Goal: Check status: Check status

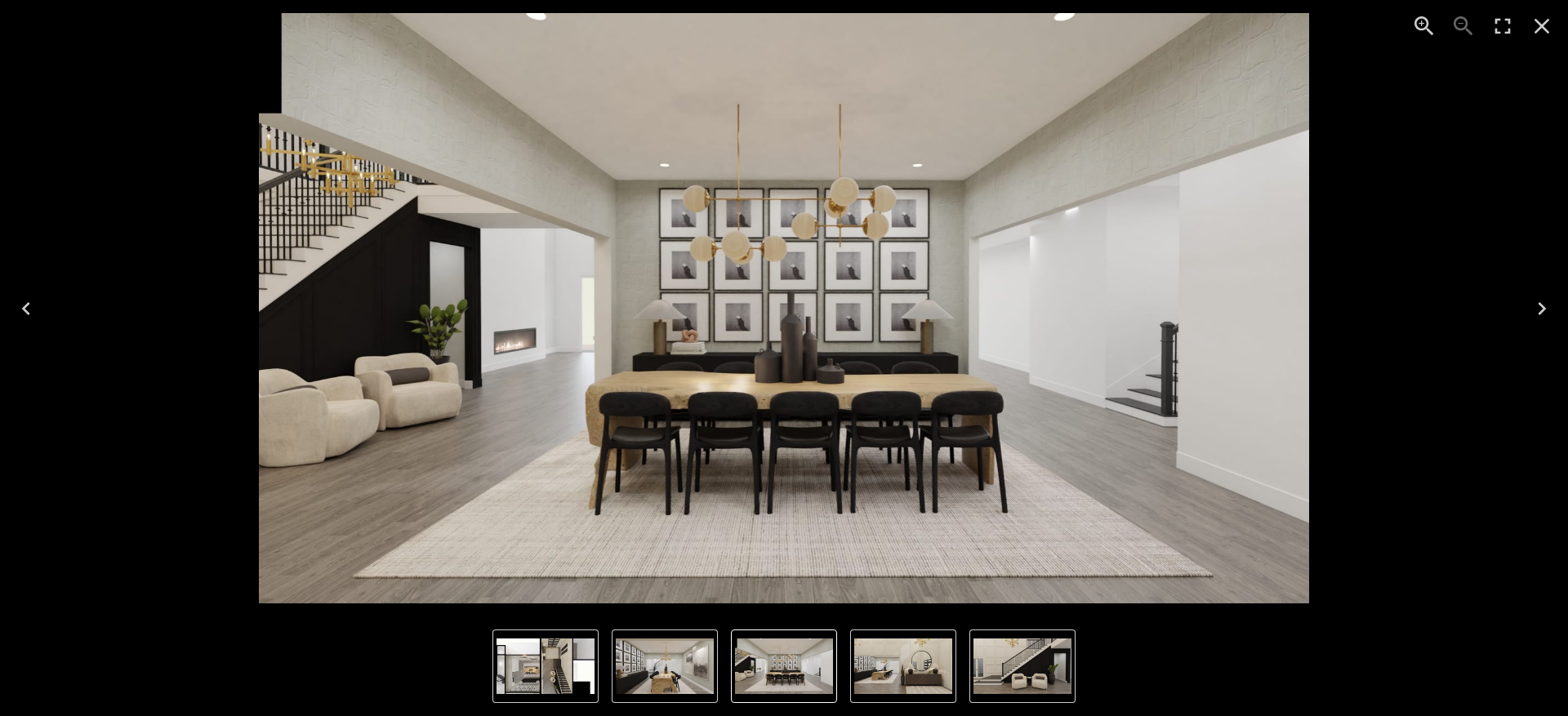
scroll to position [408, 0]
click at [1544, 319] on icon "Next" at bounding box center [1542, 308] width 26 height 26
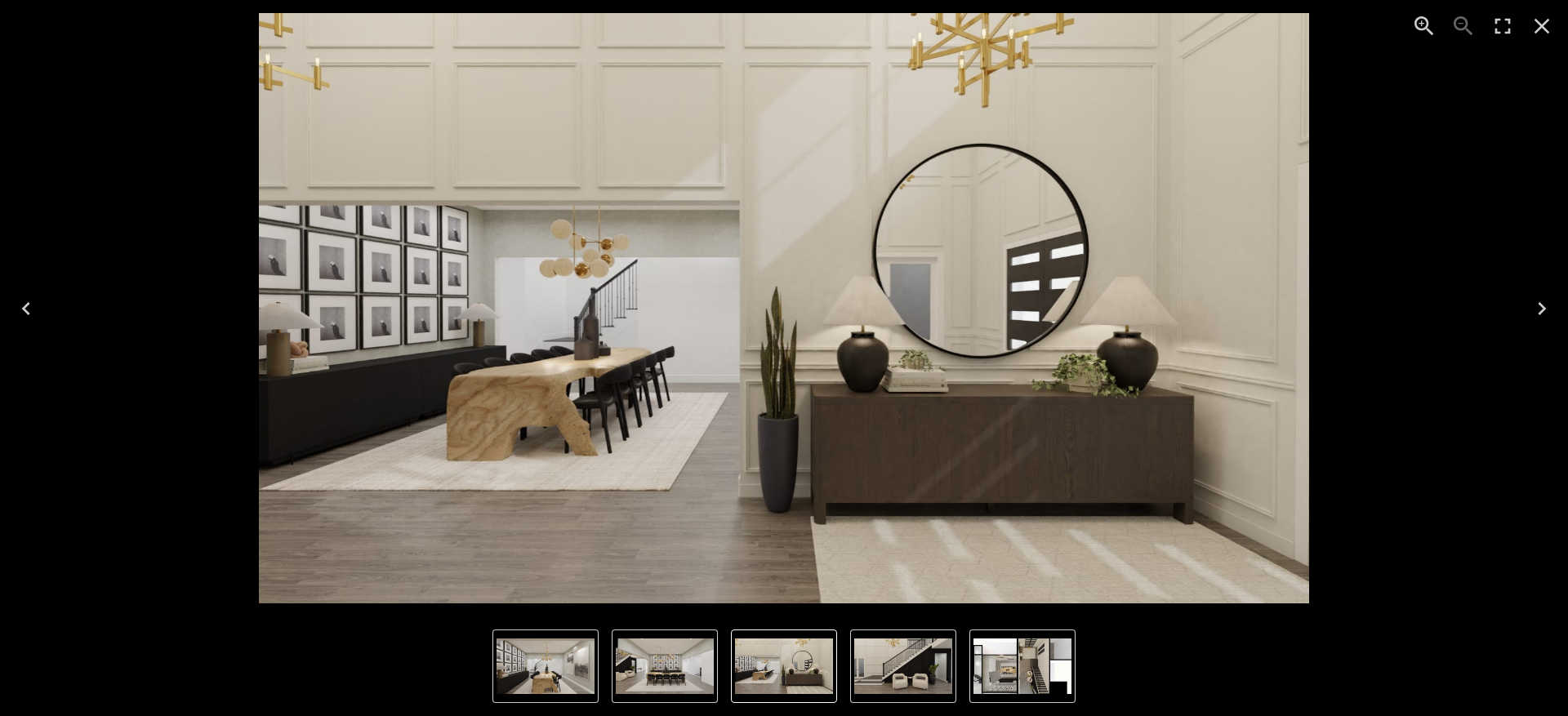
click at [1544, 319] on icon "Next" at bounding box center [1542, 308] width 26 height 26
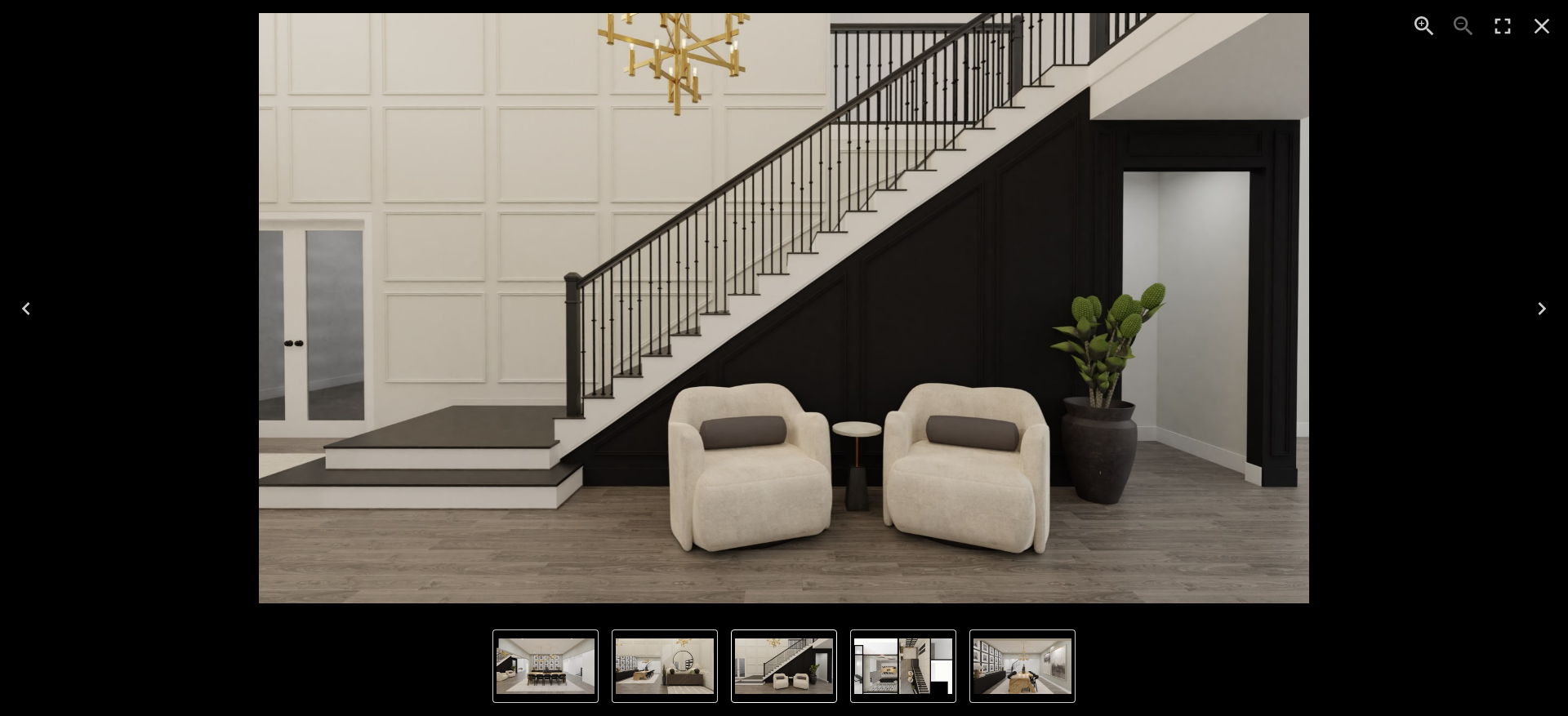
click at [1544, 319] on icon "Next" at bounding box center [1542, 308] width 26 height 26
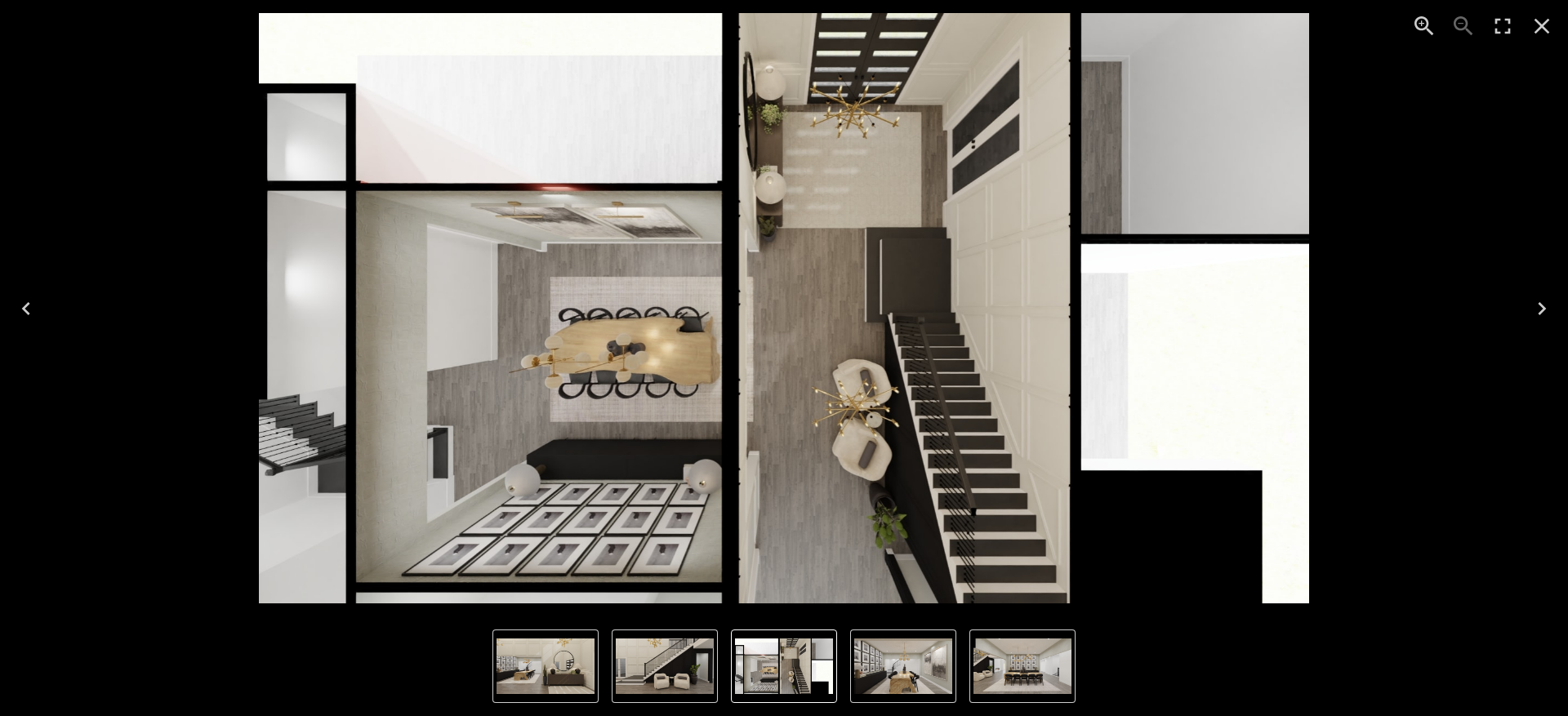
click at [1544, 319] on icon "Next" at bounding box center [1542, 308] width 26 height 26
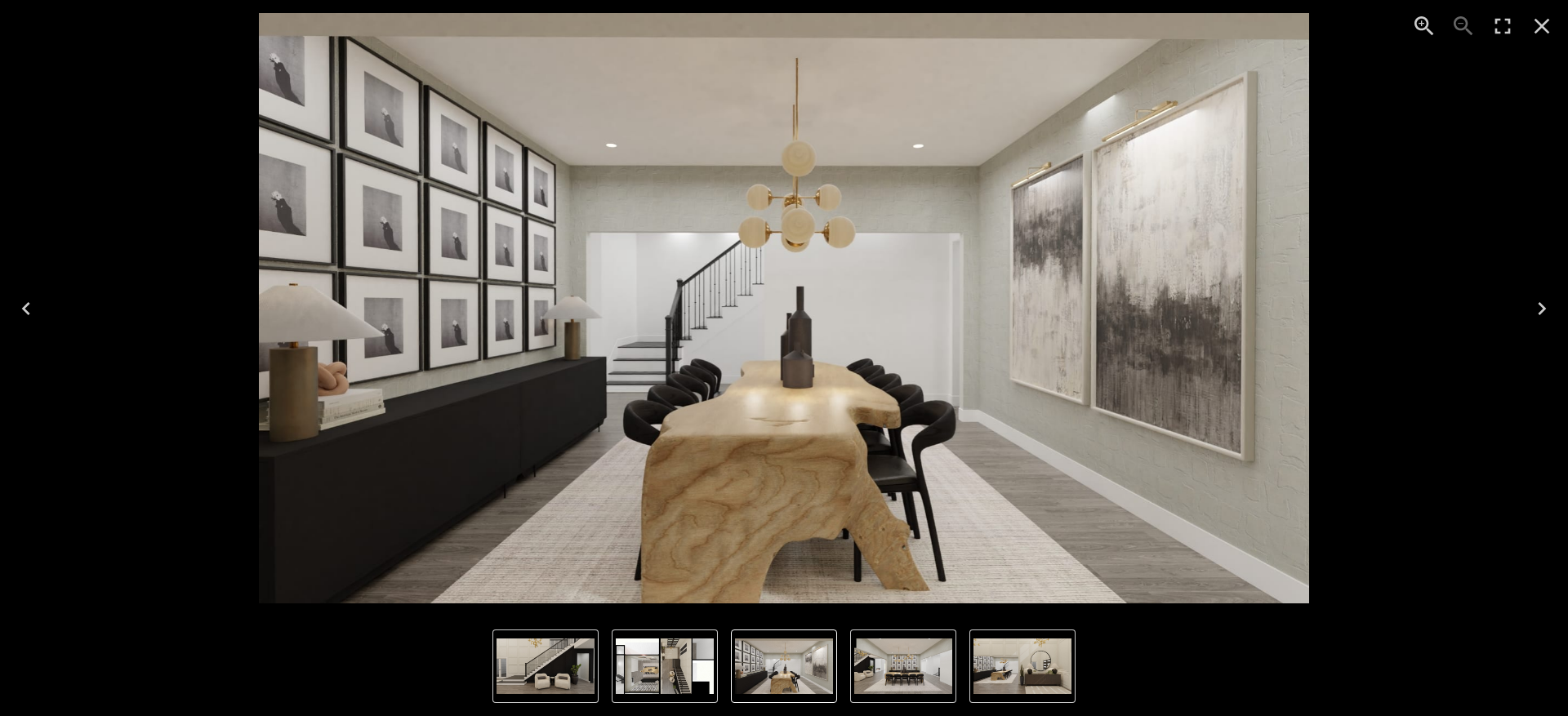
click at [1537, 25] on icon "Close" at bounding box center [1542, 25] width 26 height 26
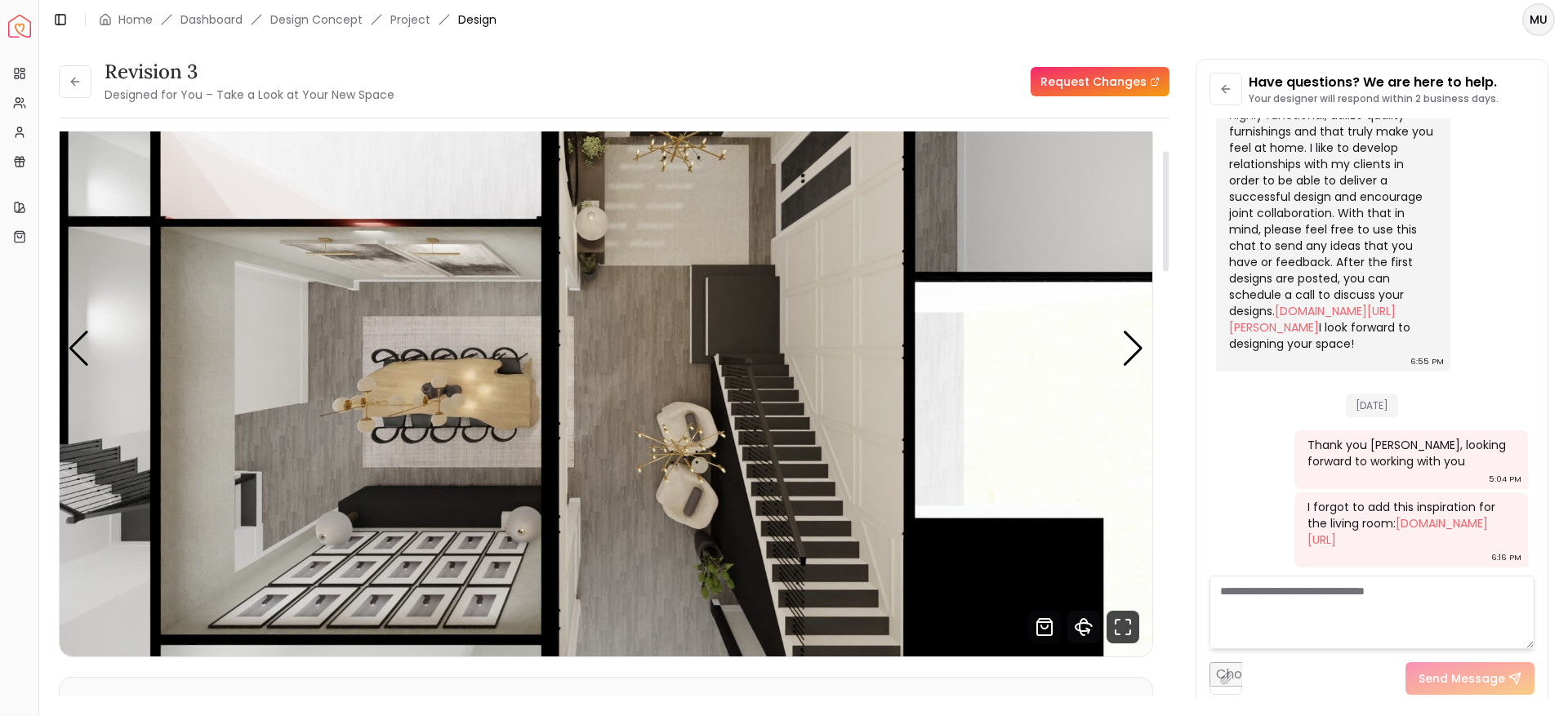
click at [1084, 621] on icon "360 View" at bounding box center [1084, 627] width 32 height 32
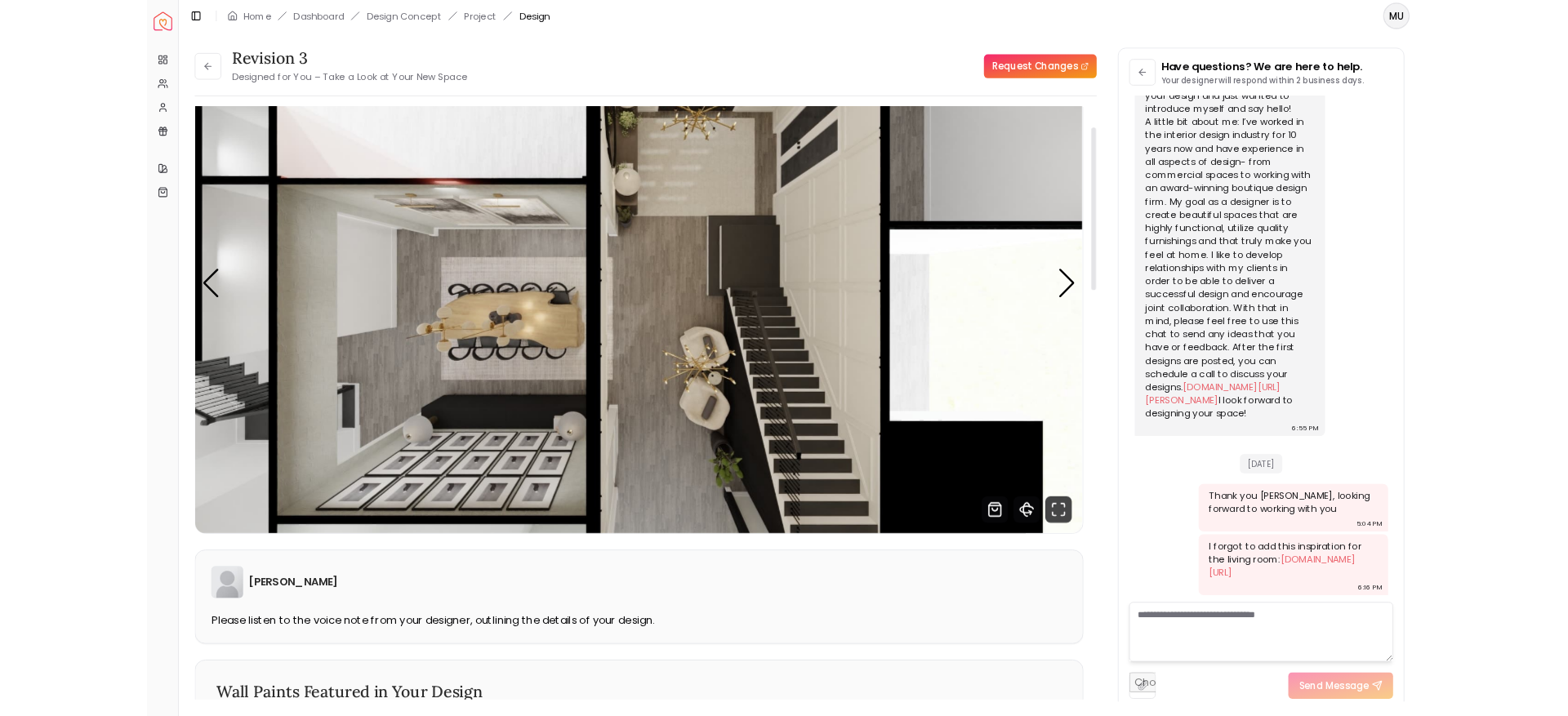
scroll to position [242, 0]
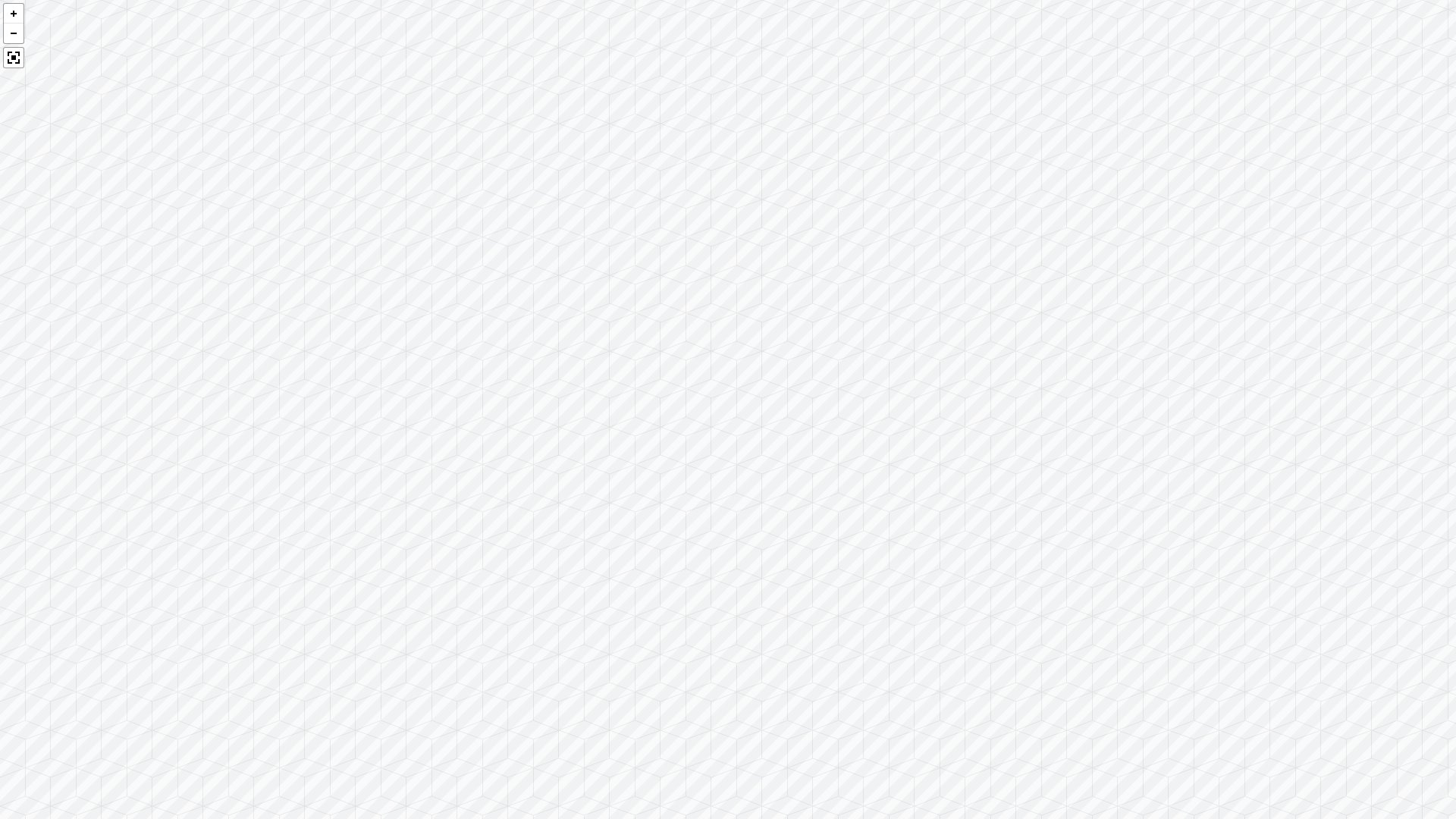
drag, startPoint x: 1222, startPoint y: 508, endPoint x: 444, endPoint y: 610, distance: 784.7
click at [444, 610] on div at bounding box center [728, 410] width 1456 height 819
drag, startPoint x: 811, startPoint y: 600, endPoint x: 395, endPoint y: 557, distance: 418.2
click at [395, 557] on div at bounding box center [728, 410] width 1456 height 819
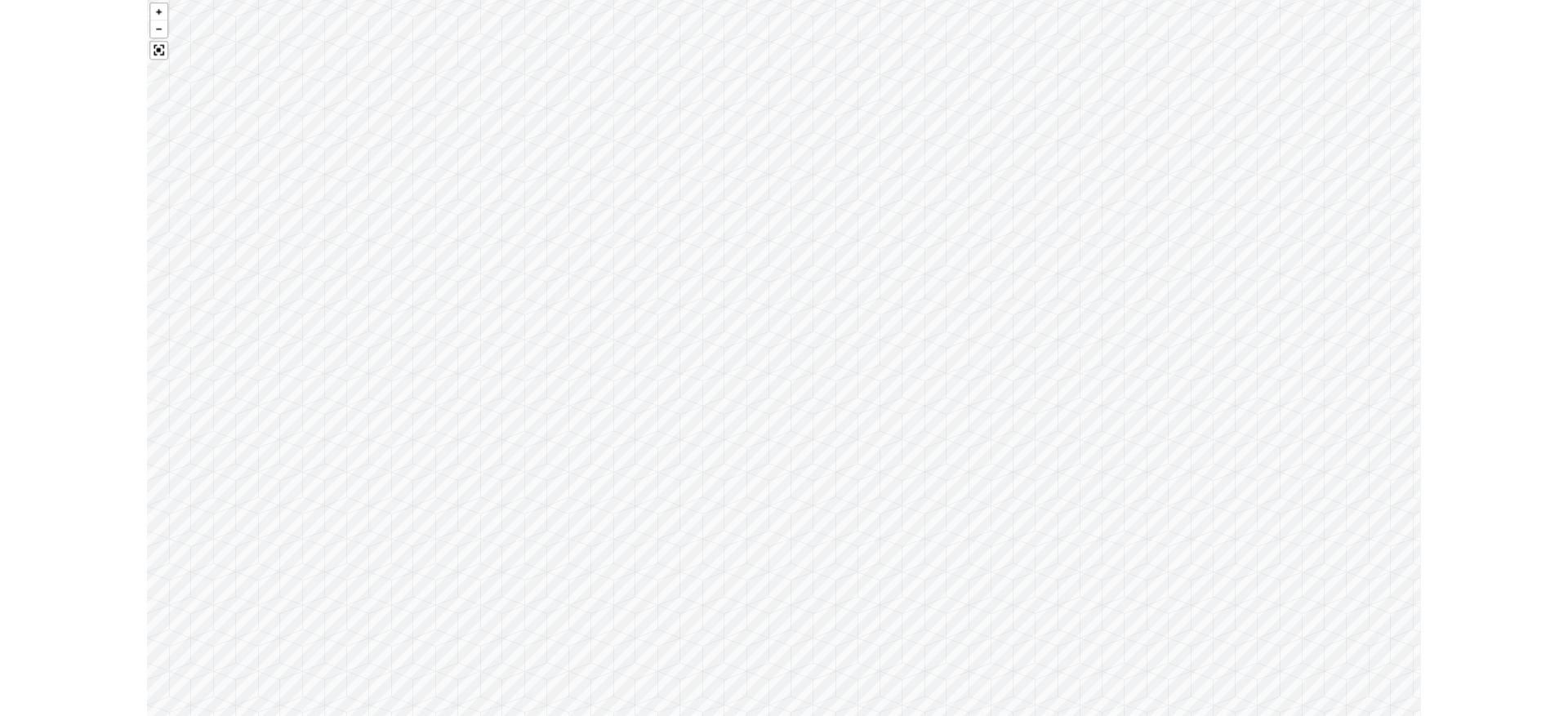
scroll to position [408, 0]
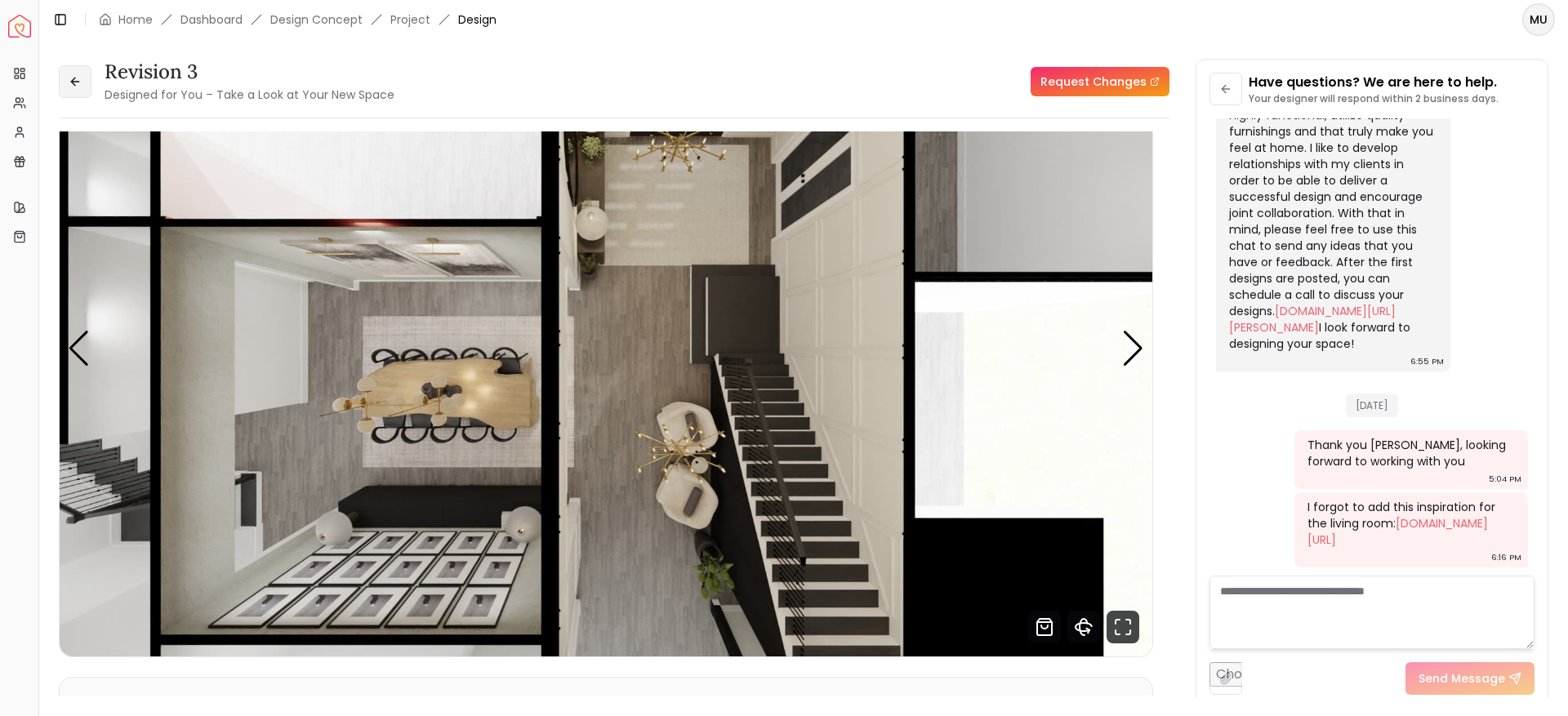
click at [82, 76] on button at bounding box center [75, 82] width 32 height 32
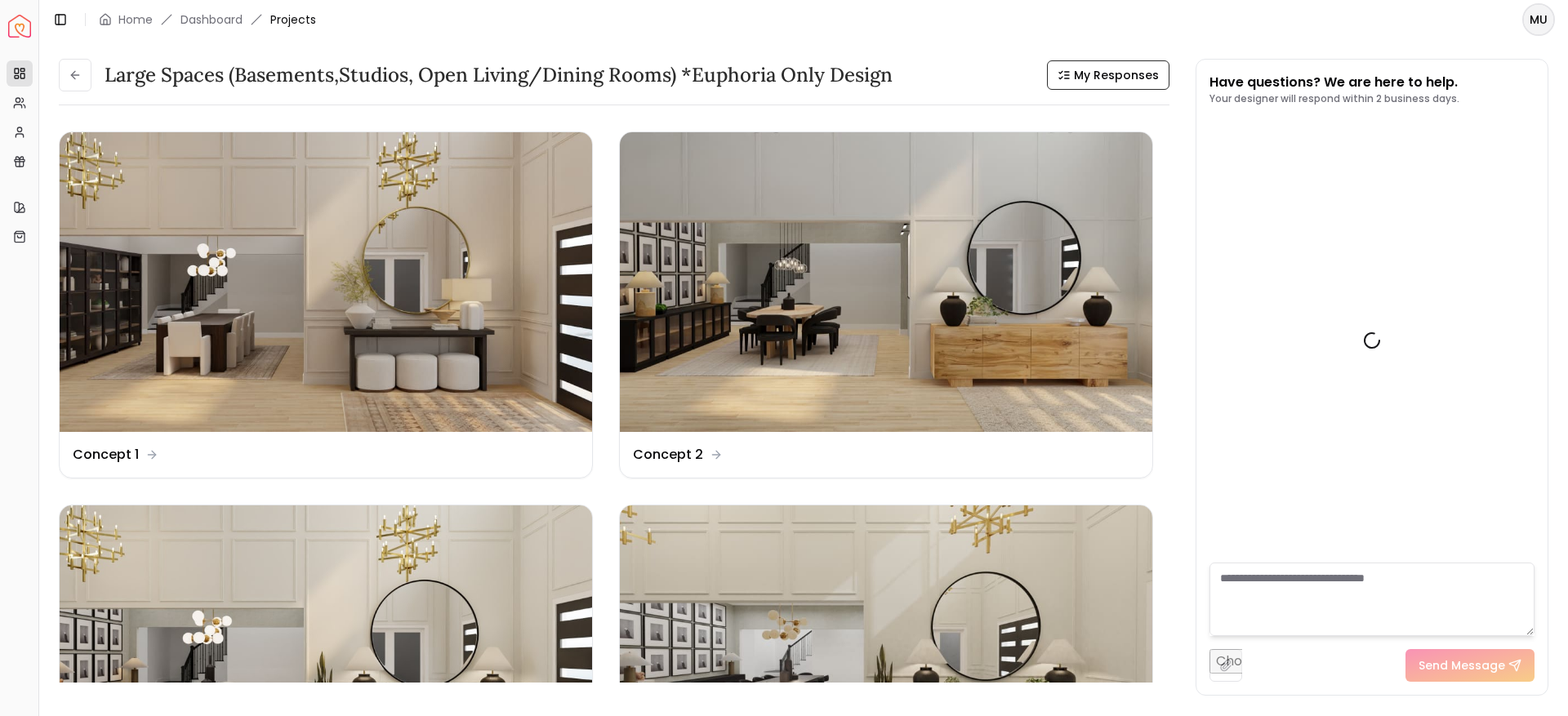
scroll to position [420, 0]
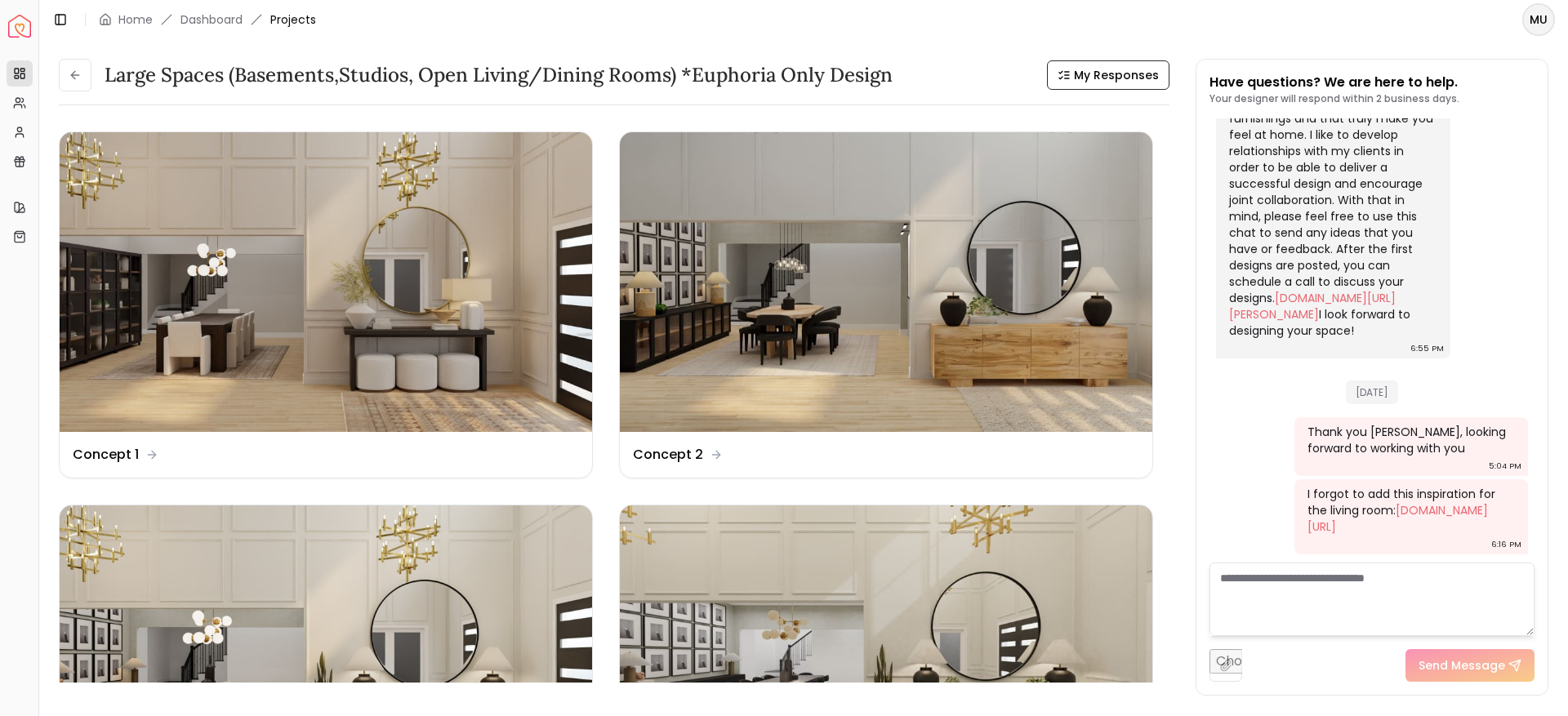
click at [82, 76] on button at bounding box center [75, 75] width 32 height 32
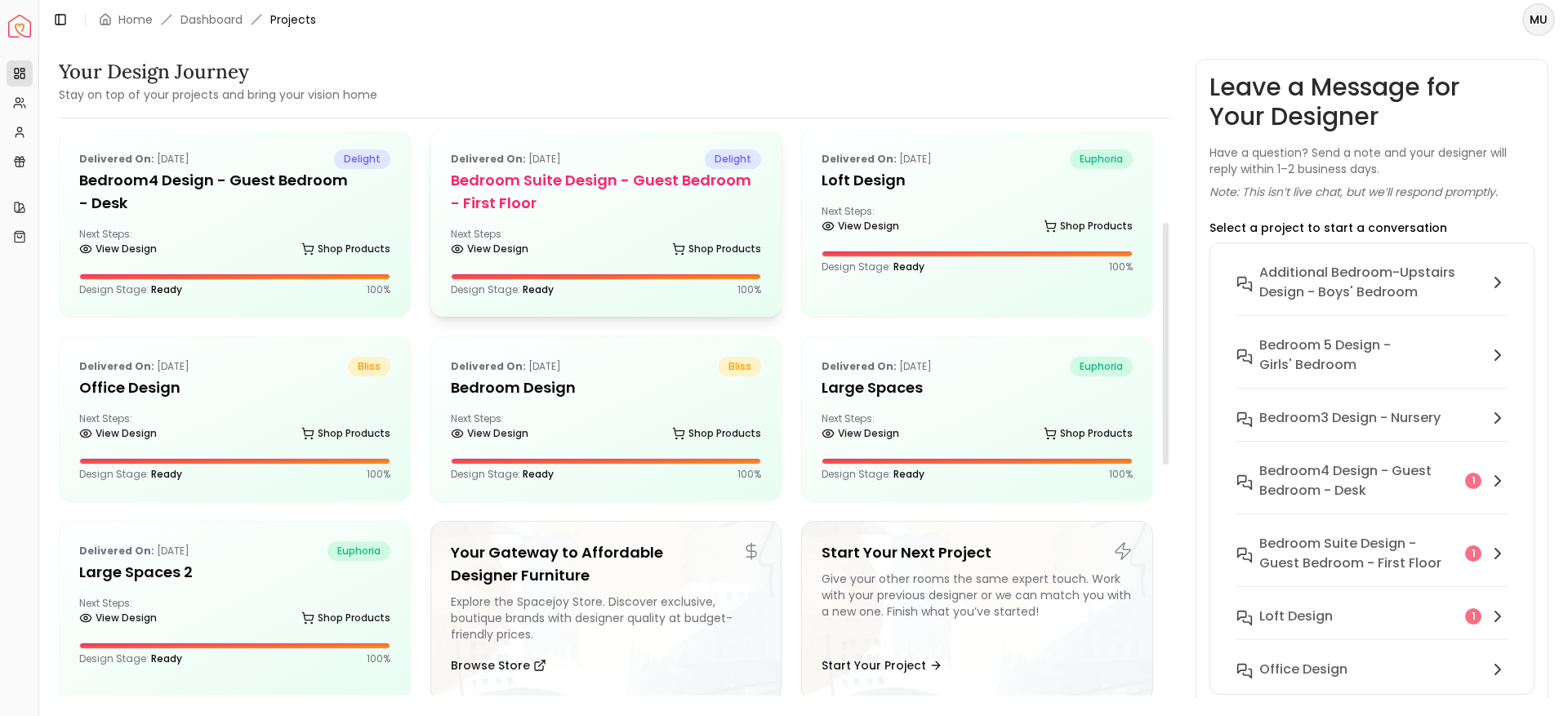
scroll to position [208, 0]
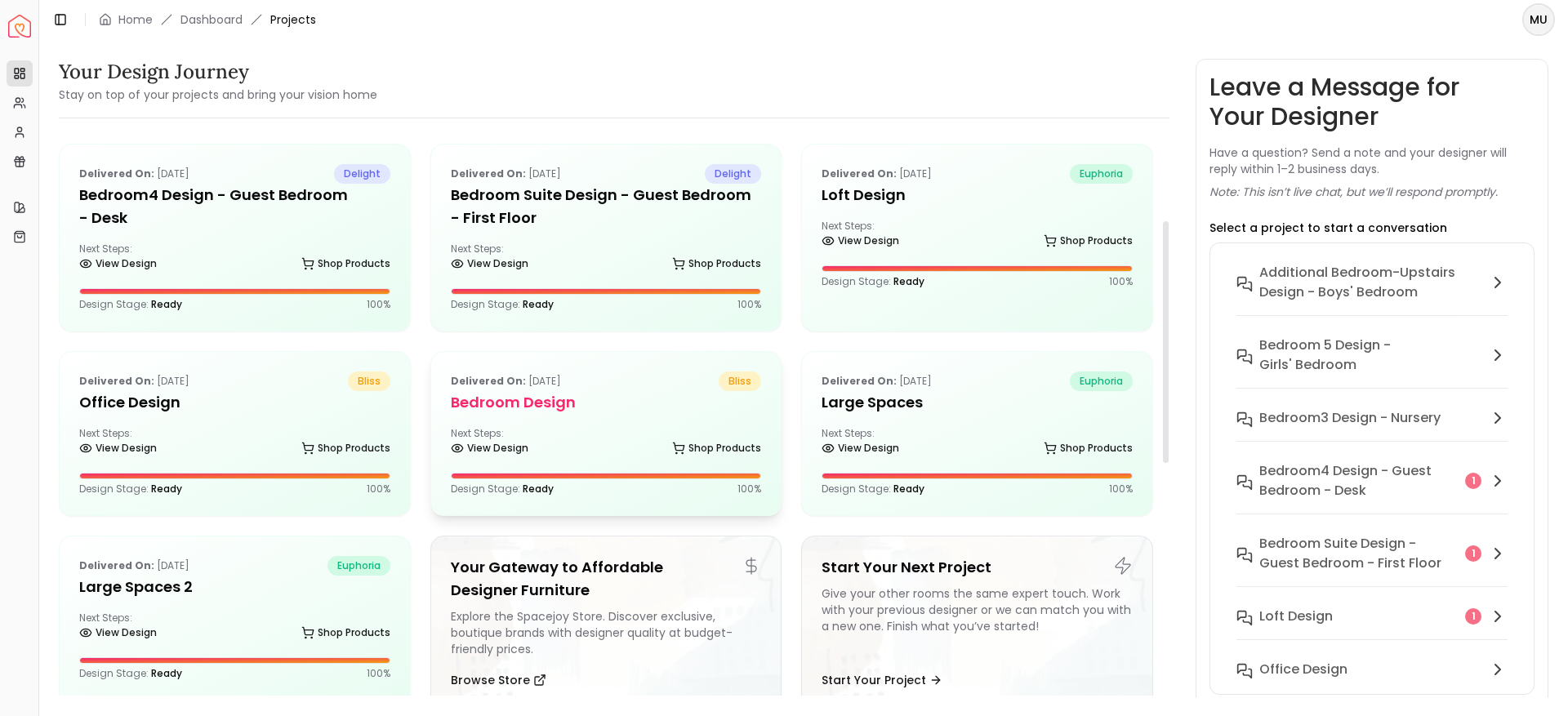
click at [631, 426] on div "Delivered on: [DATE] bliss Bedroom Design Next Steps: View Design Shop Products…" at bounding box center [607, 433] width 350 height 163
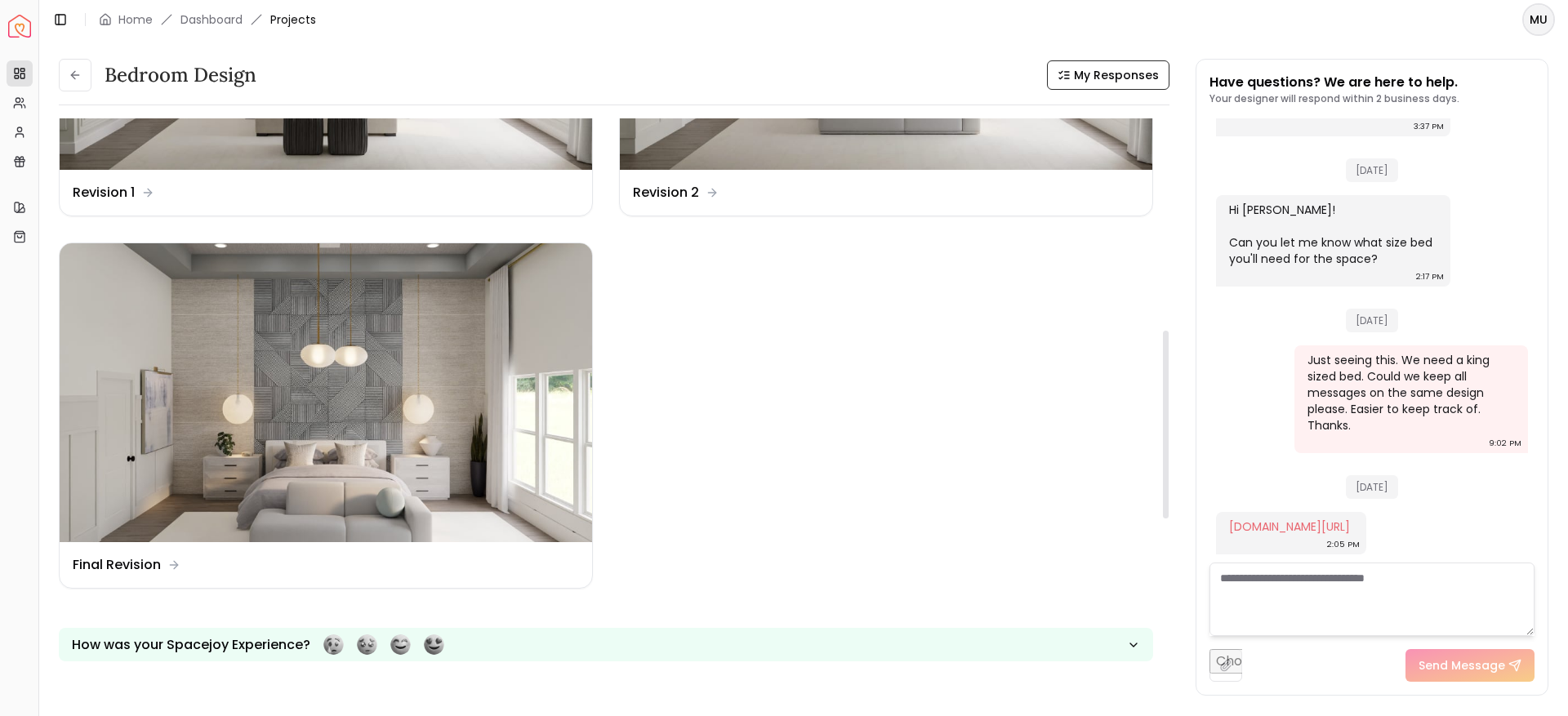
scroll to position [698, 0]
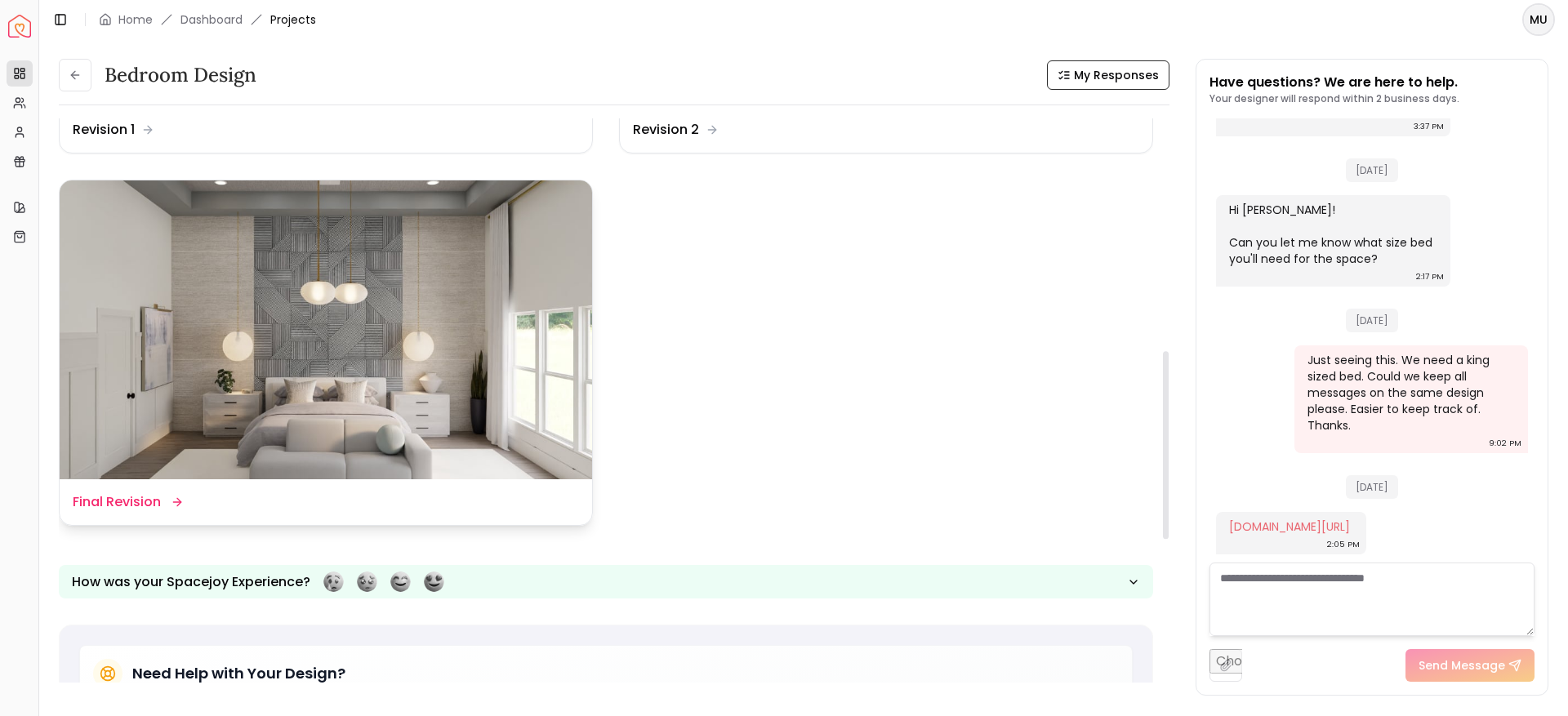
click at [281, 452] on img at bounding box center [325, 330] width 533 height 300
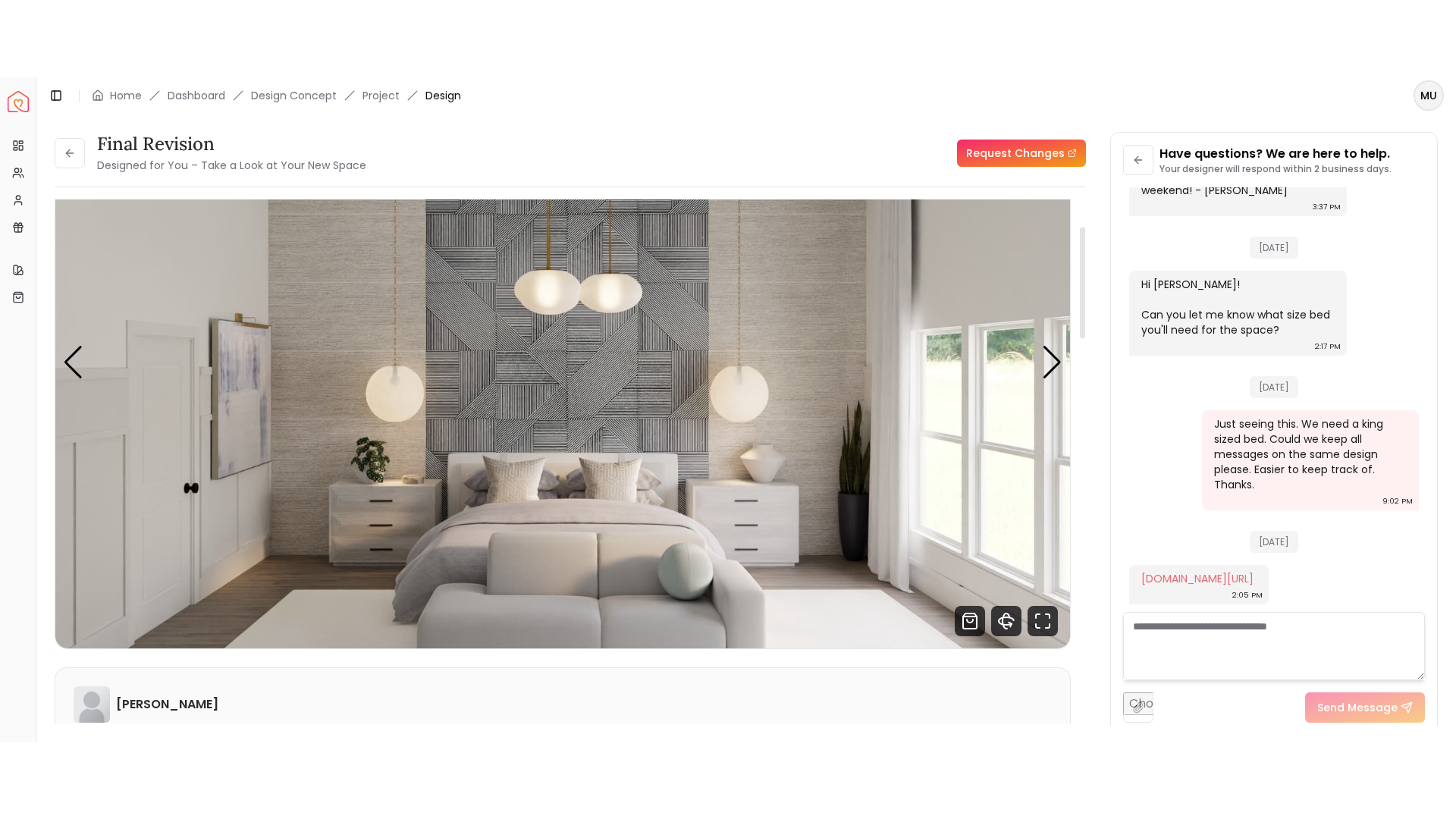
scroll to position [119, 0]
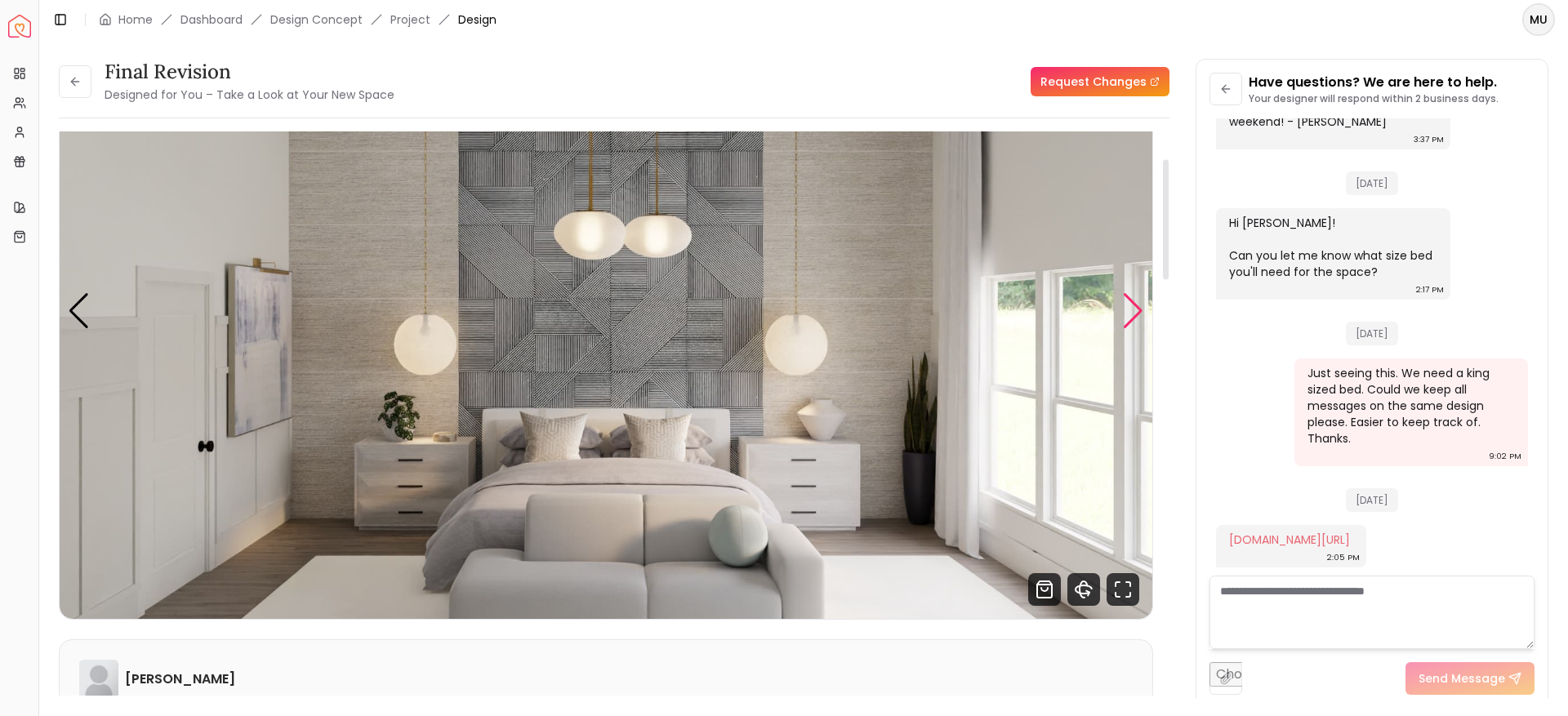
click at [1136, 305] on div "Next slide" at bounding box center [1134, 311] width 22 height 36
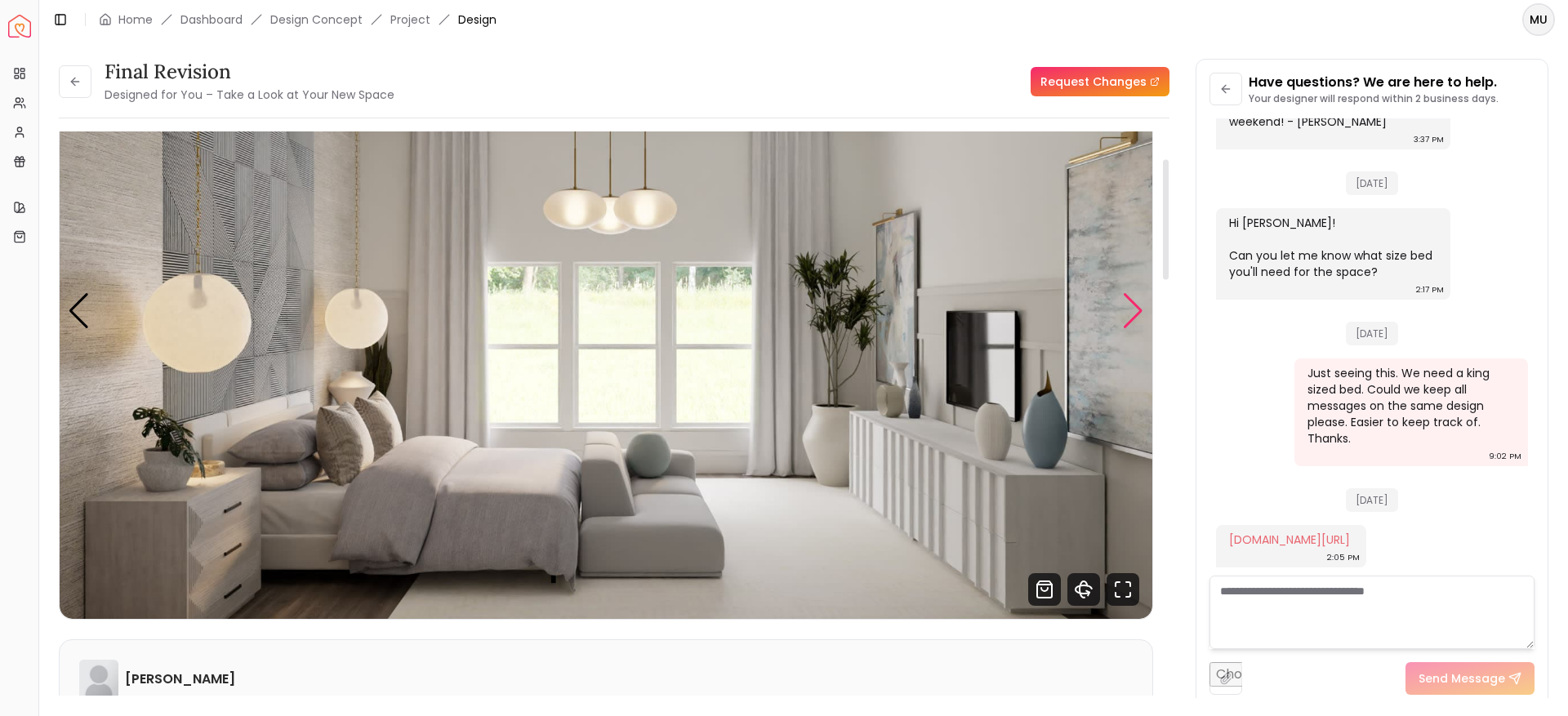
click at [1136, 305] on div "Next slide" at bounding box center [1134, 311] width 22 height 36
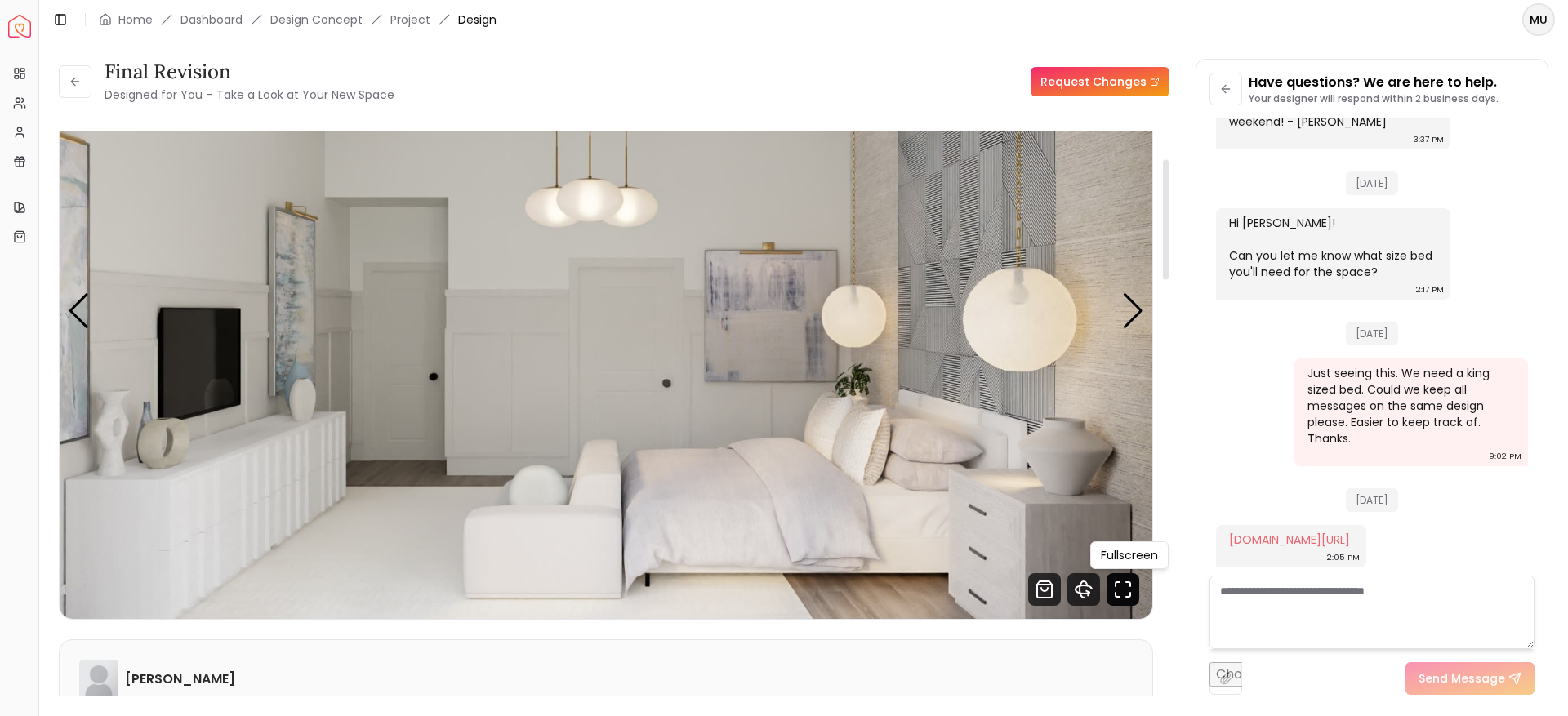
click at [1117, 587] on icon "Fullscreen" at bounding box center [1123, 589] width 32 height 32
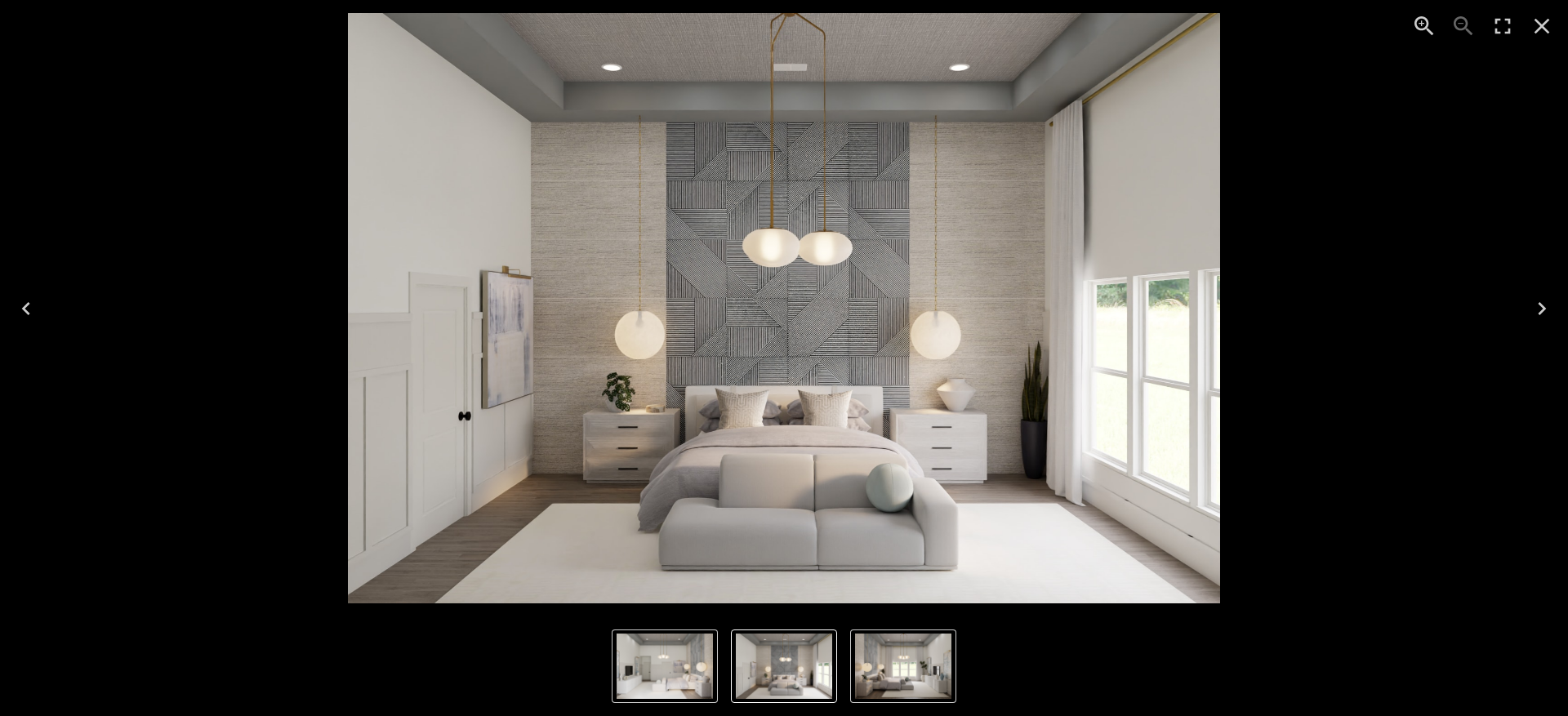
click at [1550, 37] on icon "Close" at bounding box center [1542, 25] width 26 height 26
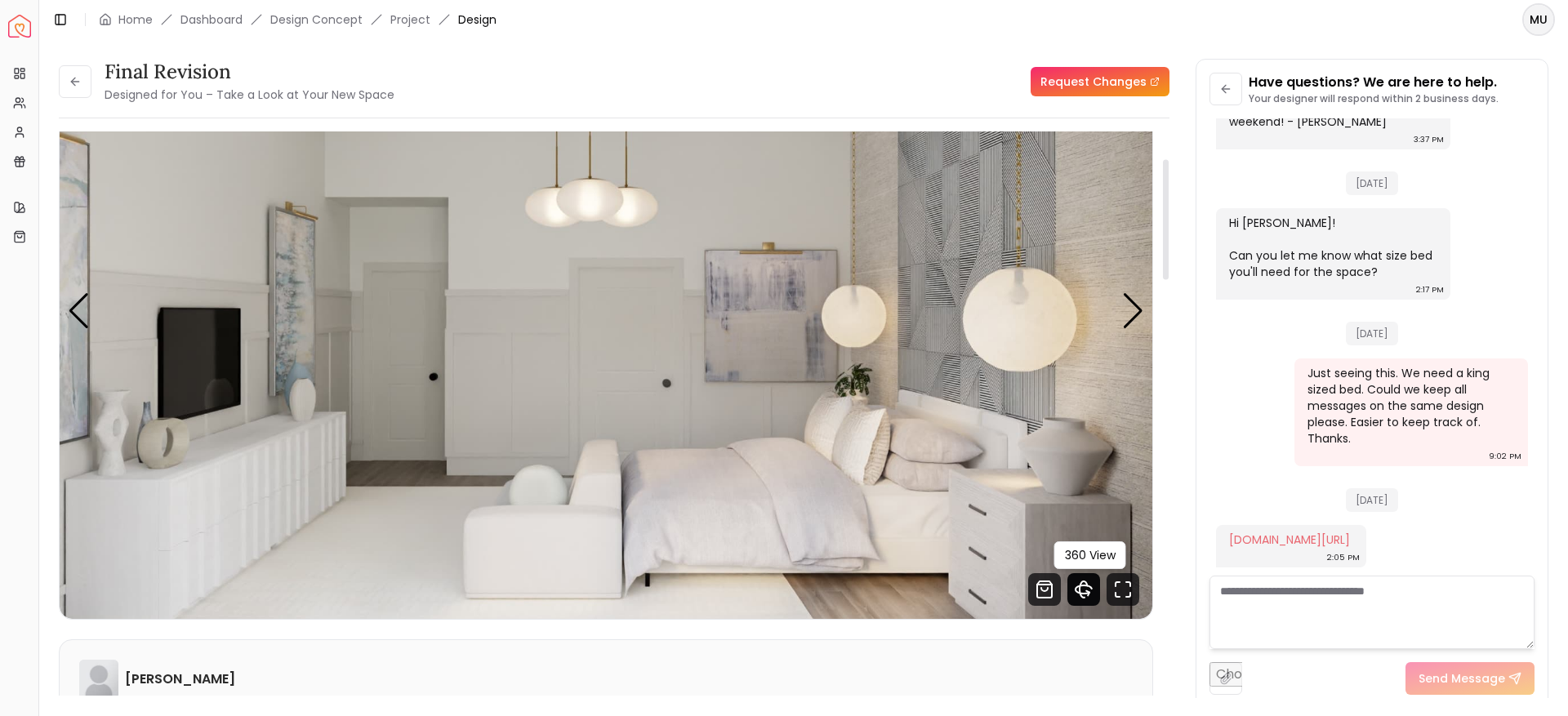
click at [1083, 582] on icon "360 View" at bounding box center [1084, 589] width 32 height 32
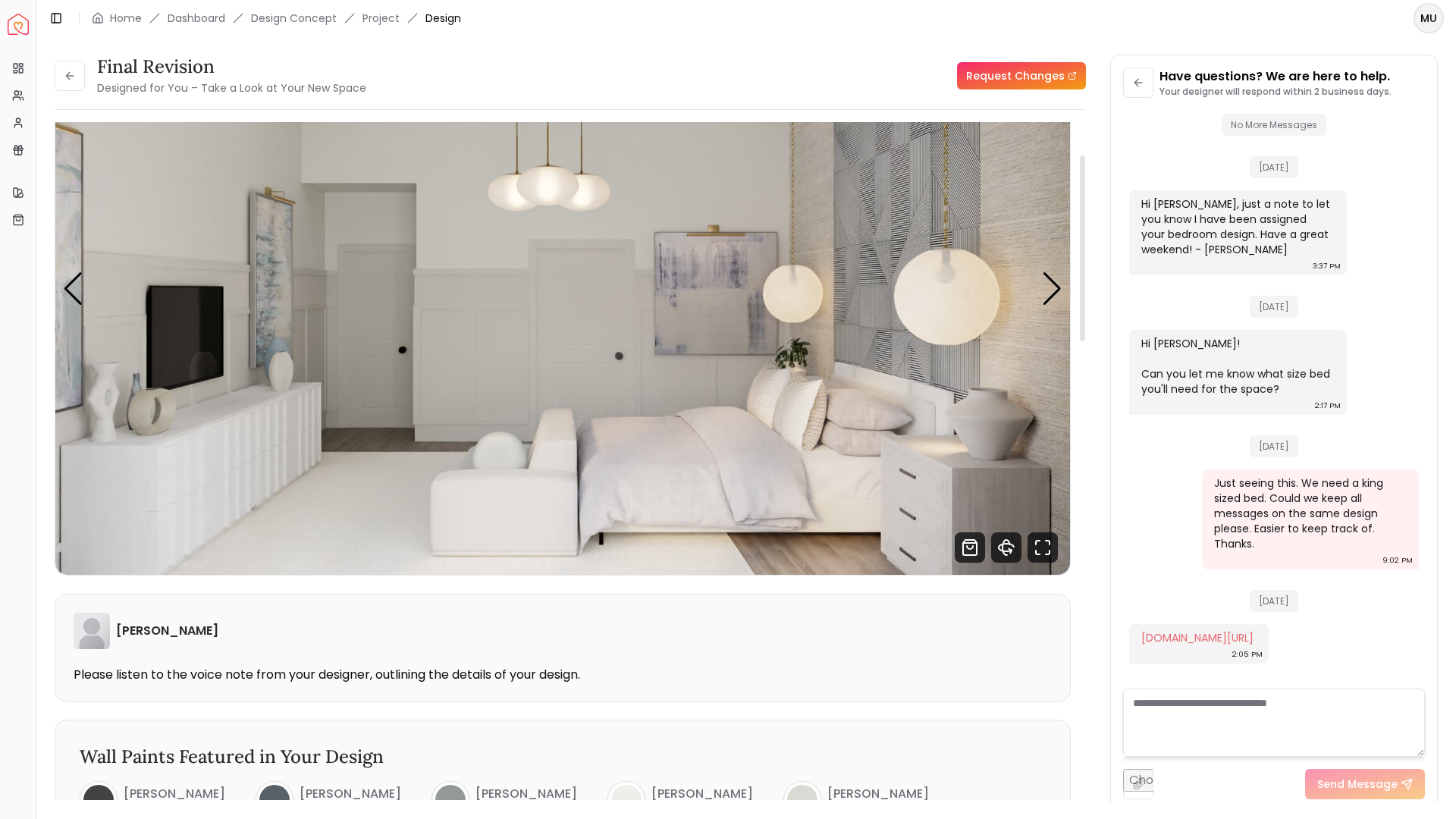
scroll to position [28, 0]
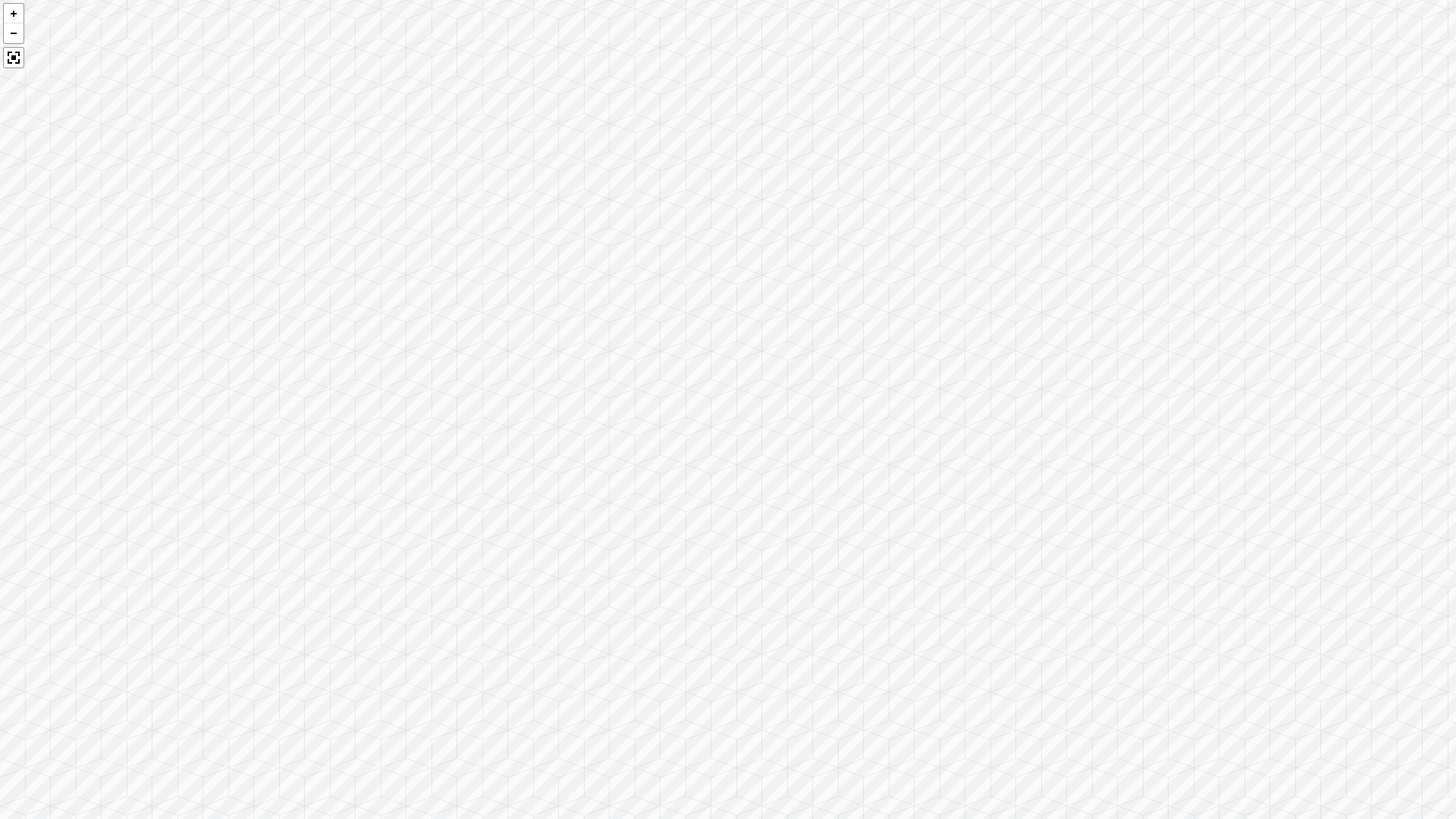
drag, startPoint x: 1083, startPoint y: 537, endPoint x: 978, endPoint y: 432, distance: 148.5
click at [978, 432] on div at bounding box center [728, 410] width 1456 height 819
drag, startPoint x: 744, startPoint y: 543, endPoint x: 1151, endPoint y: 488, distance: 410.7
click at [1151, 488] on div at bounding box center [728, 410] width 1456 height 819
drag, startPoint x: 1082, startPoint y: 496, endPoint x: 1456, endPoint y: 488, distance: 374.1
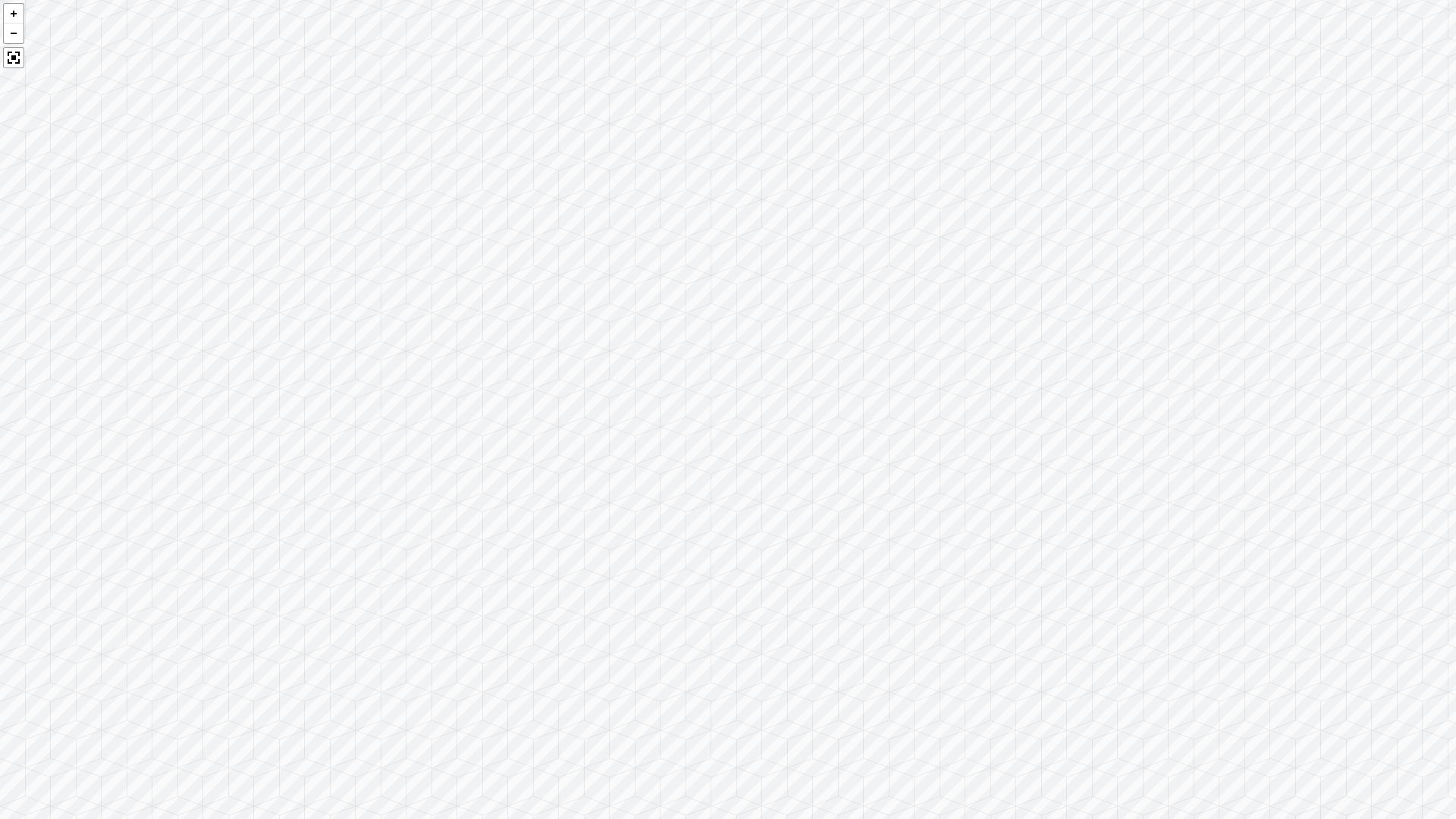
click at [1456, 488] on div at bounding box center [728, 410] width 1456 height 819
drag, startPoint x: 1031, startPoint y: 357, endPoint x: 795, endPoint y: 368, distance: 236.3
click at [795, 368] on div at bounding box center [728, 410] width 1456 height 819
